Goal: Browse casually

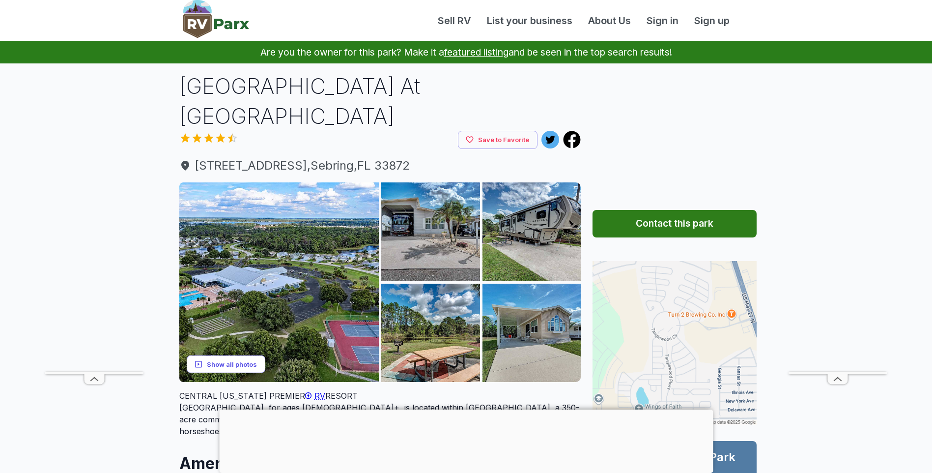
click at [251, 355] on button "Show all photos" at bounding box center [226, 364] width 79 height 18
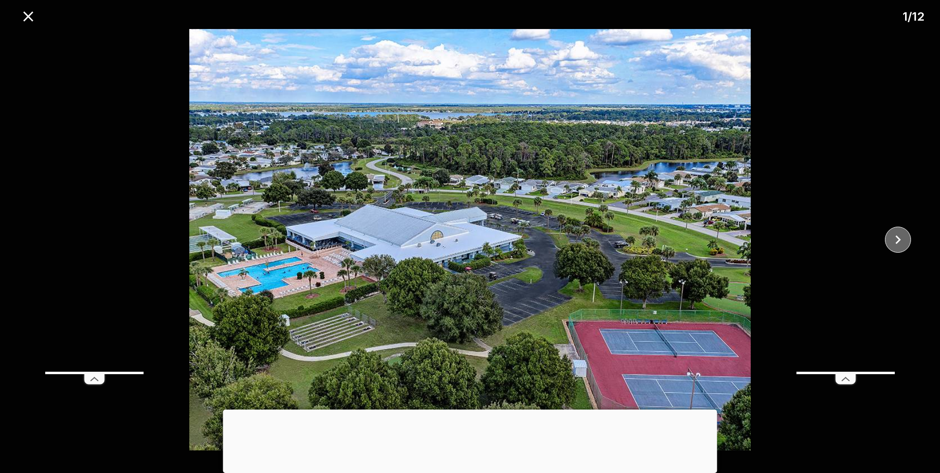
click at [904, 241] on icon "close" at bounding box center [897, 239] width 17 height 17
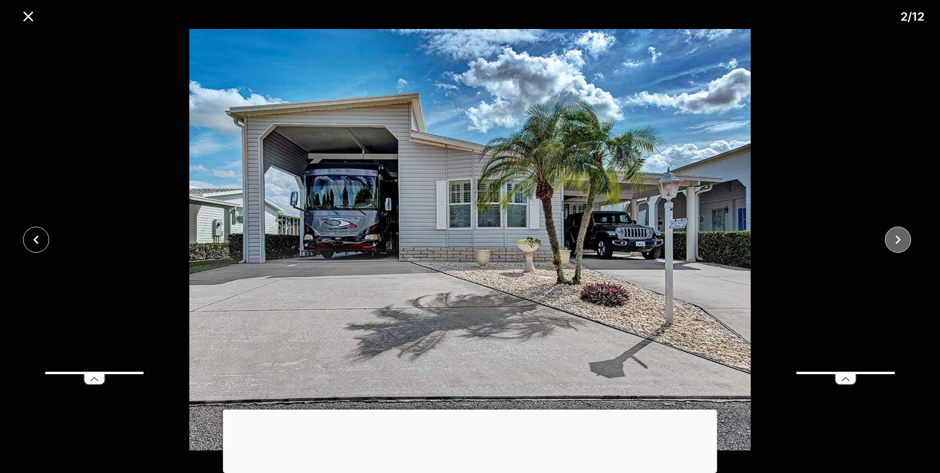
click at [904, 241] on icon "close" at bounding box center [897, 239] width 17 height 17
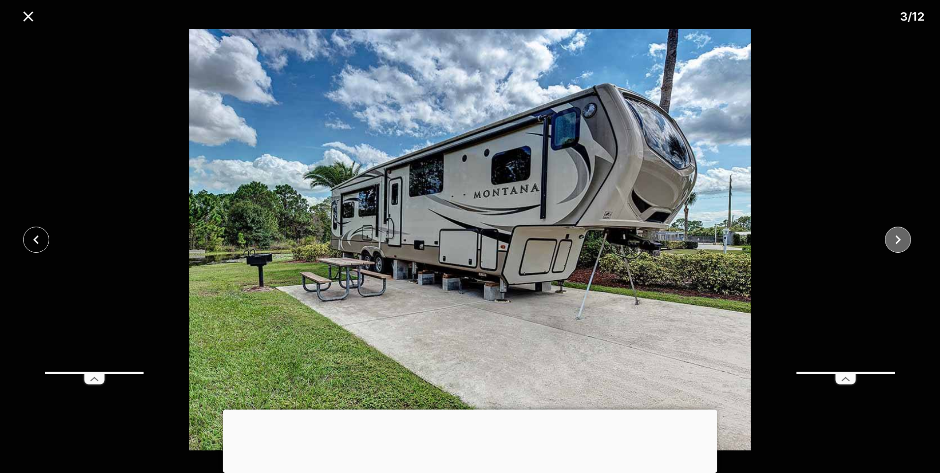
click at [904, 241] on icon "close" at bounding box center [897, 239] width 17 height 17
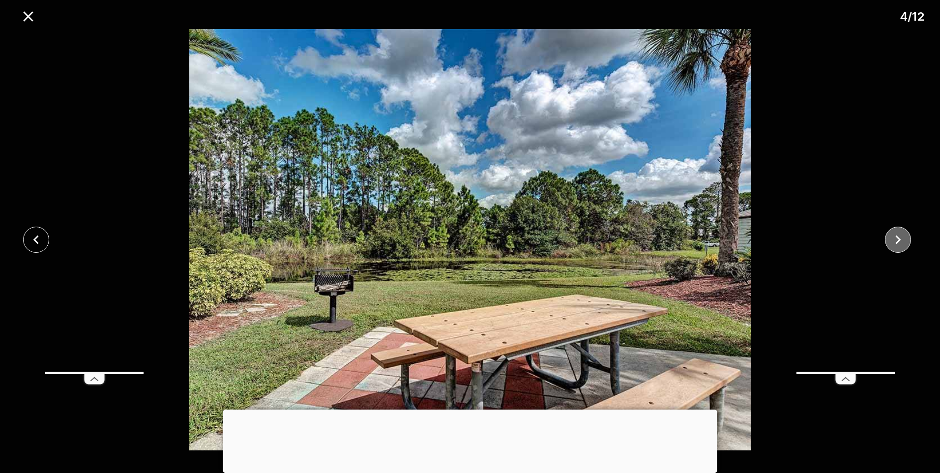
click at [904, 241] on icon "close" at bounding box center [897, 239] width 17 height 17
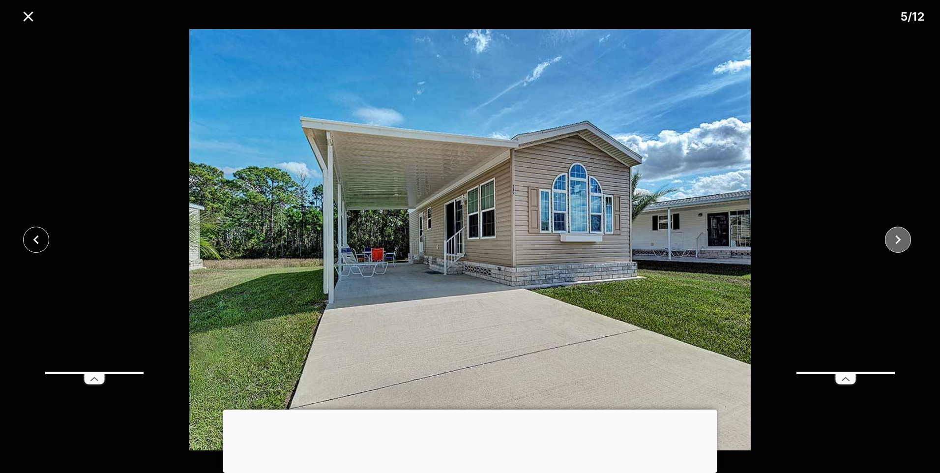
click at [904, 241] on icon "close" at bounding box center [897, 239] width 17 height 17
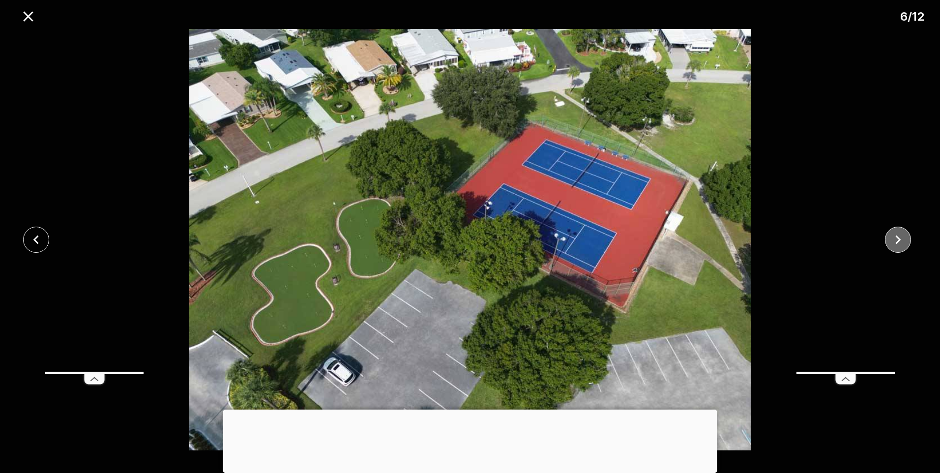
click at [904, 241] on icon "close" at bounding box center [897, 239] width 17 height 17
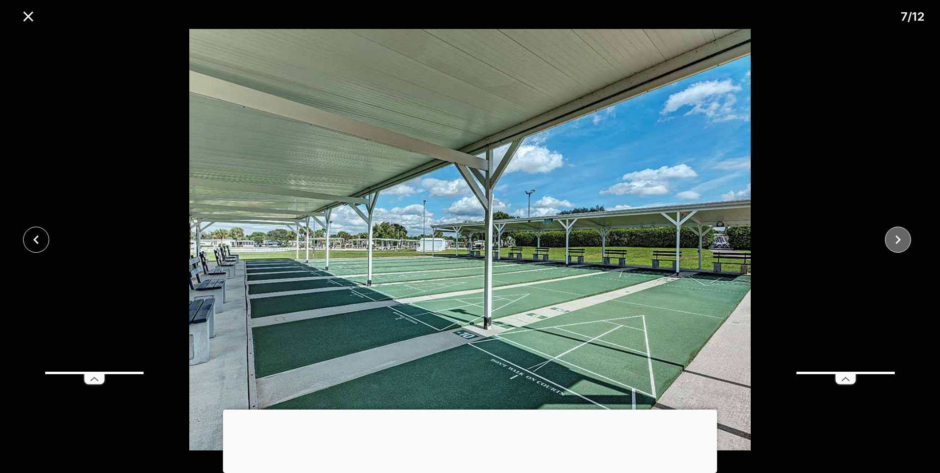
click at [904, 241] on icon "close" at bounding box center [897, 239] width 17 height 17
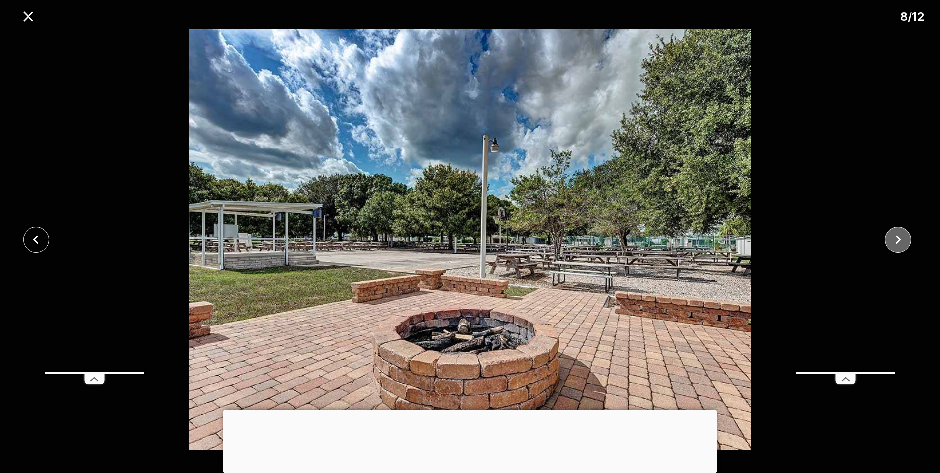
click at [904, 241] on icon "close" at bounding box center [897, 239] width 17 height 17
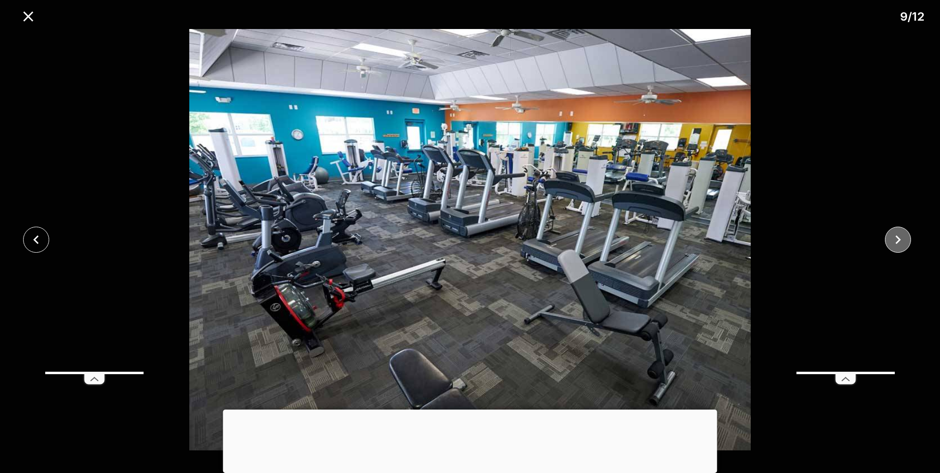
click at [904, 241] on icon "close" at bounding box center [897, 239] width 17 height 17
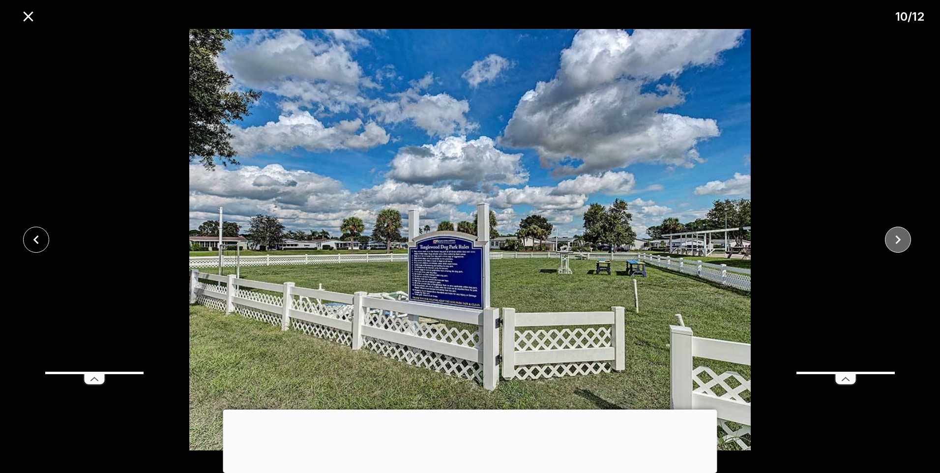
click at [904, 241] on icon "close" at bounding box center [897, 239] width 17 height 17
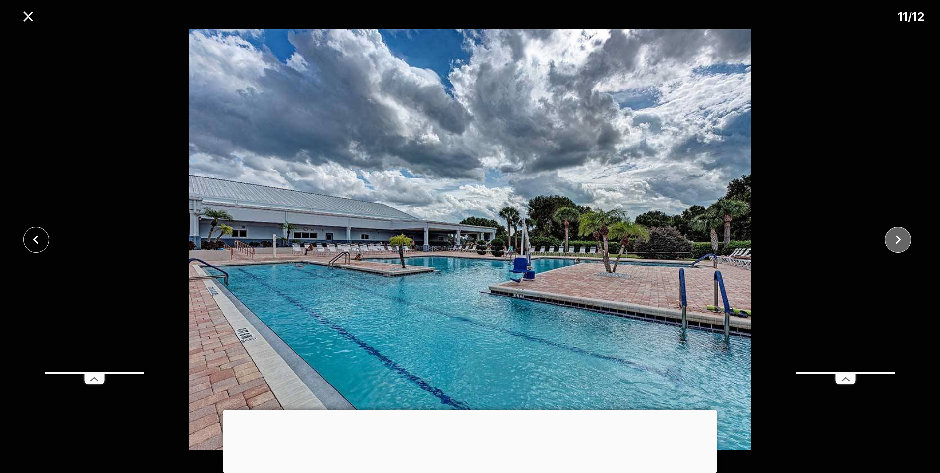
click at [904, 241] on icon "close" at bounding box center [897, 239] width 17 height 17
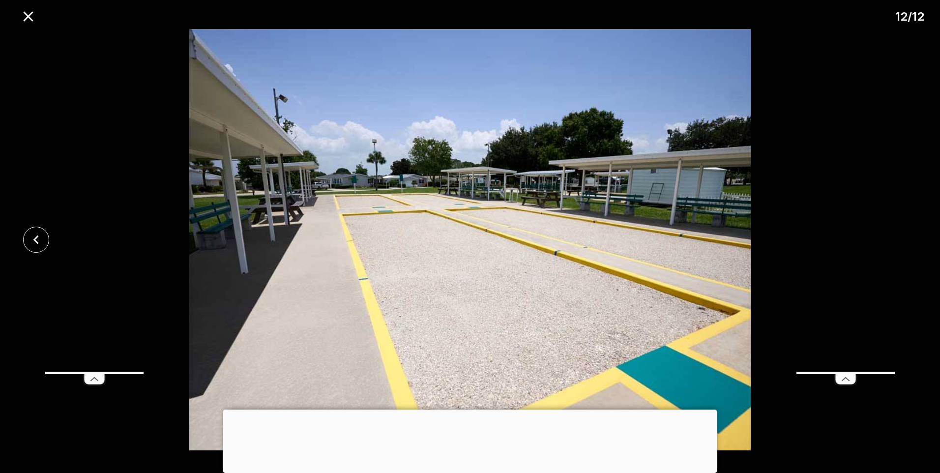
click at [904, 241] on div at bounding box center [470, 239] width 940 height 421
click at [31, 20] on icon "close" at bounding box center [28, 16] width 10 height 10
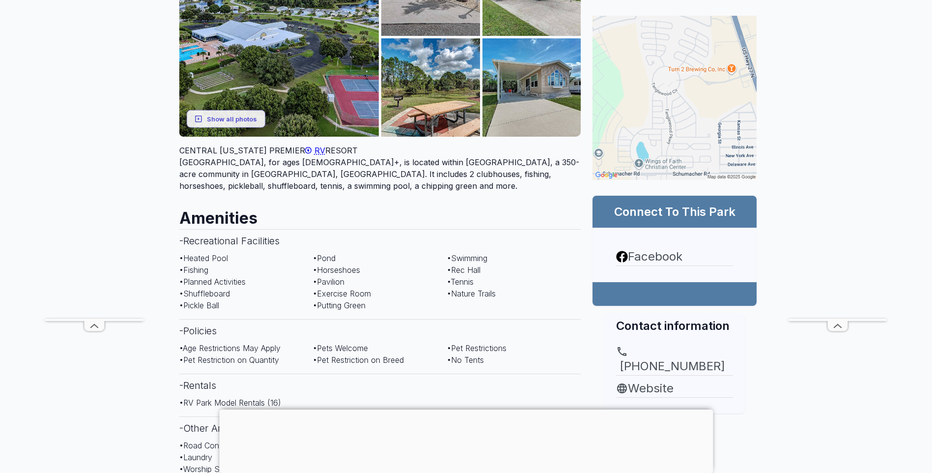
scroll to position [246, 0]
